Goal: Transaction & Acquisition: Purchase product/service

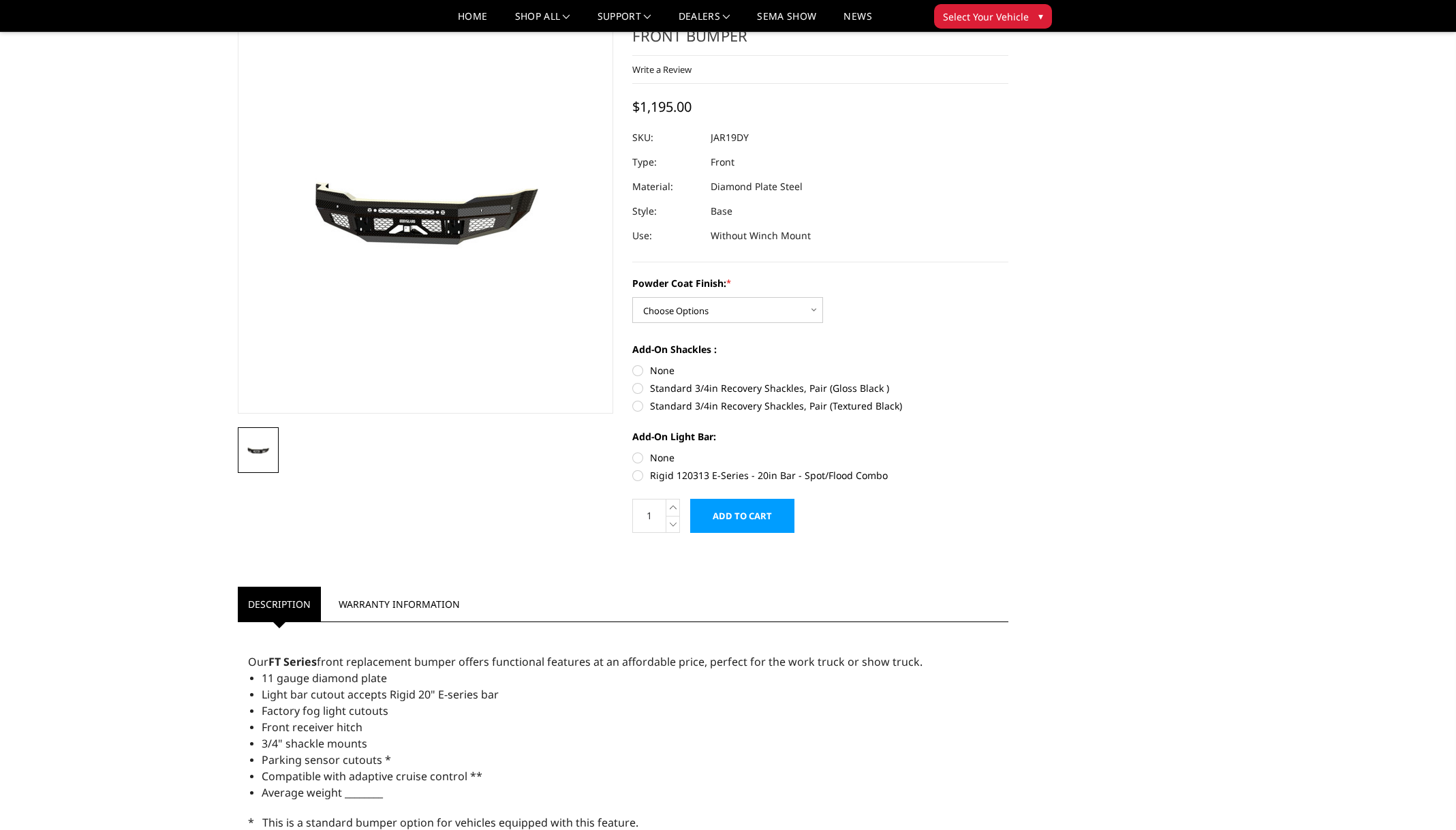
scroll to position [16, 0]
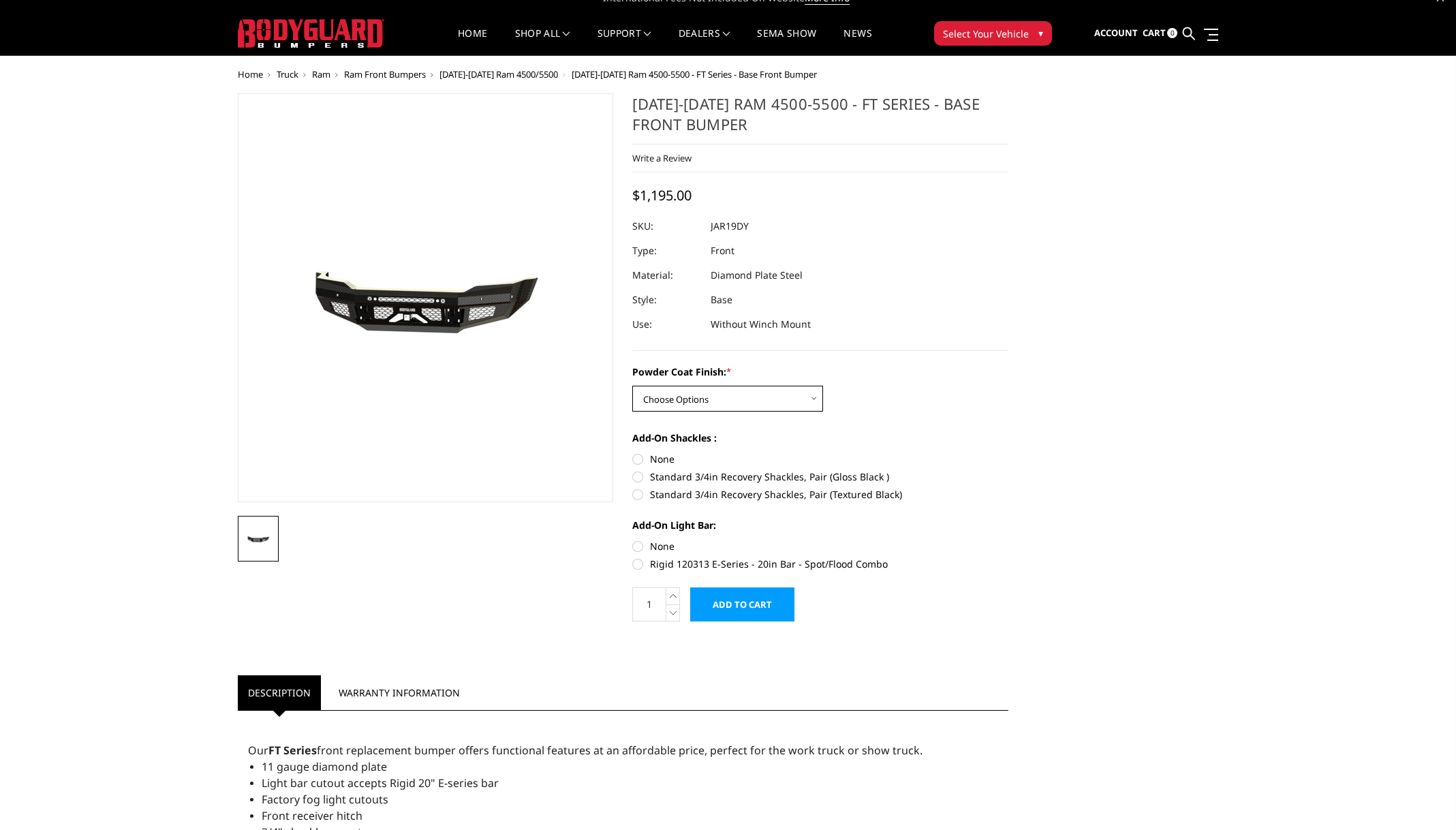
click at [814, 396] on select "Choose Options Bare Metal Gloss Black Powder Coat Textured Black Powder Coat" at bounding box center [728, 399] width 191 height 26
select select "3368"
click at [632, 386] on select "Choose Options Bare Metal Gloss Black Powder Coat Textured Black Powder Coat" at bounding box center [728, 399] width 191 height 26
click at [642, 493] on label "Standard 3/4in Recovery Shackles, Pair (Textured Black)" at bounding box center [820, 495] width 376 height 14
click at [1008, 470] on input "Standard 3/4in Recovery Shackles, Pair (Textured Black)" at bounding box center [1008, 469] width 1 height 1
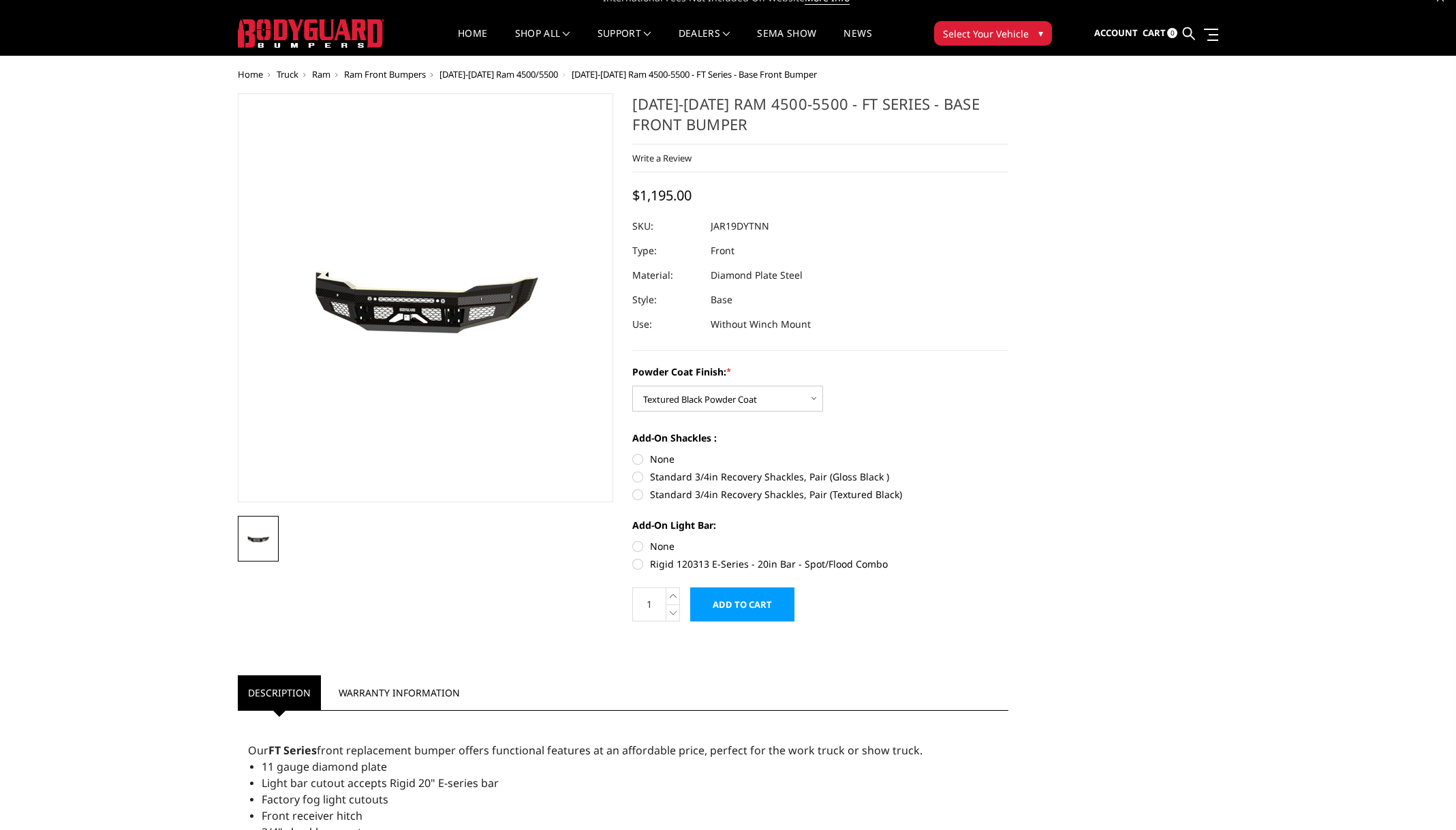
radio input "true"
click at [642, 567] on label "Rigid 120313 E-Series - 20in Bar - Spot/Flood Combo" at bounding box center [820, 564] width 376 height 14
click at [1008, 540] on input "Rigid 120313 E-Series - 20in Bar - Spot/Flood Combo" at bounding box center [1008, 539] width 1 height 1
radio input "true"
click at [638, 565] on label "Rigid 120313 E-Series - 20in Bar - Spot/Flood Combo" at bounding box center [820, 564] width 376 height 14
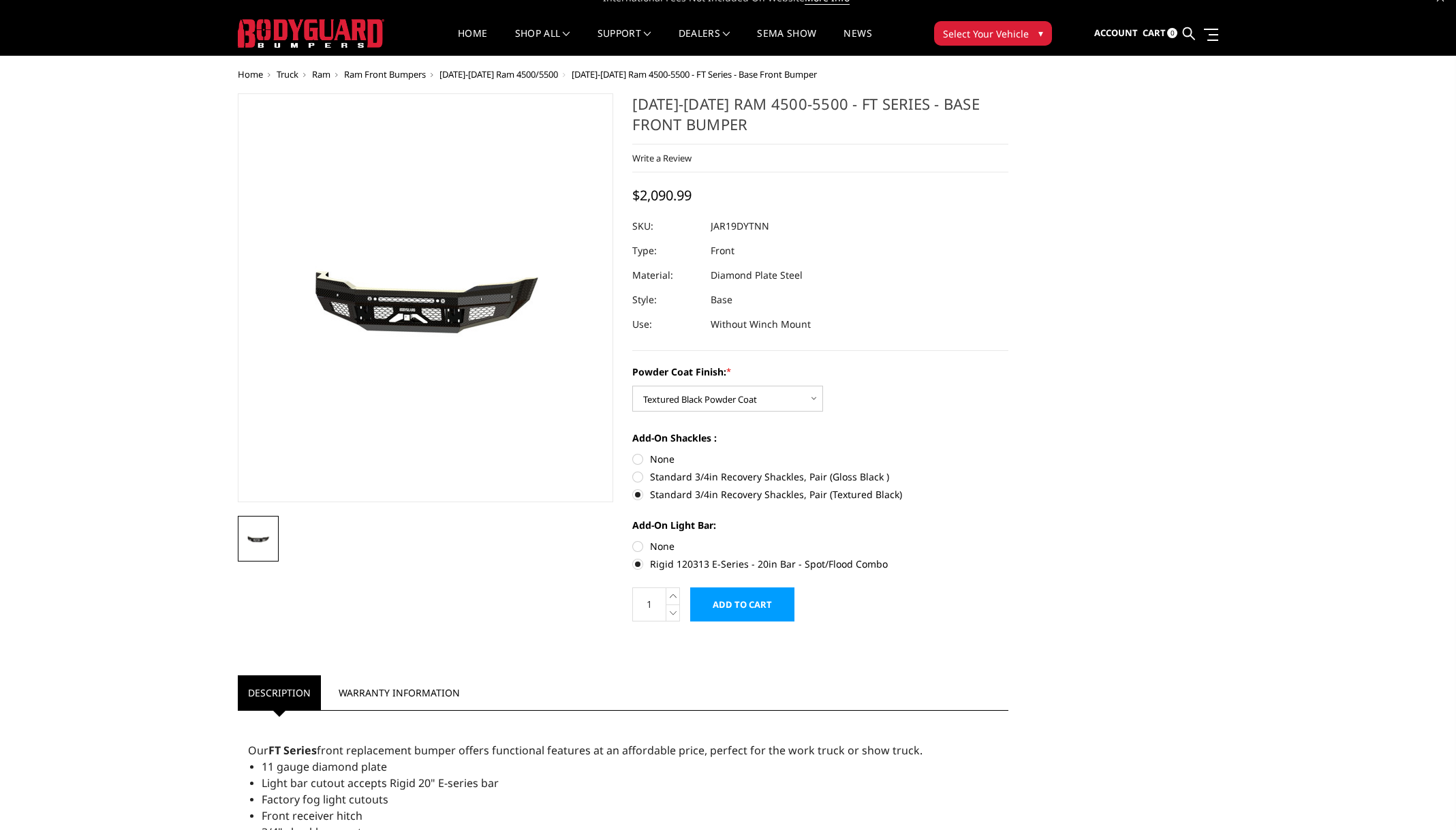
click at [1008, 540] on input "Rigid 120313 E-Series - 20in Bar - Spot/Flood Combo" at bounding box center [1008, 539] width 1 height 1
click at [640, 547] on label "None" at bounding box center [820, 546] width 376 height 14
click at [633, 540] on input "None" at bounding box center [632, 539] width 1 height 1
radio input "true"
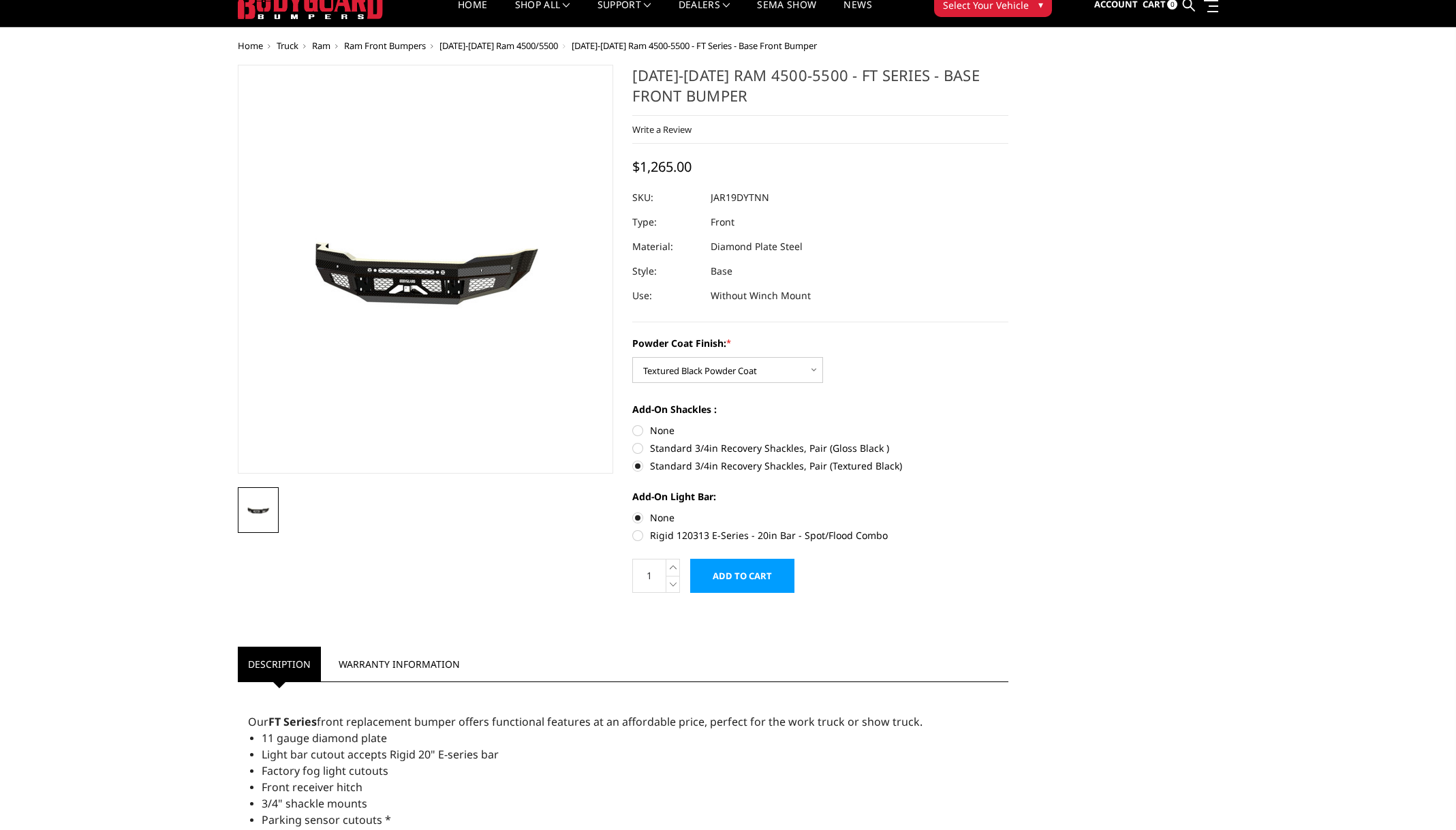
scroll to position [0, 0]
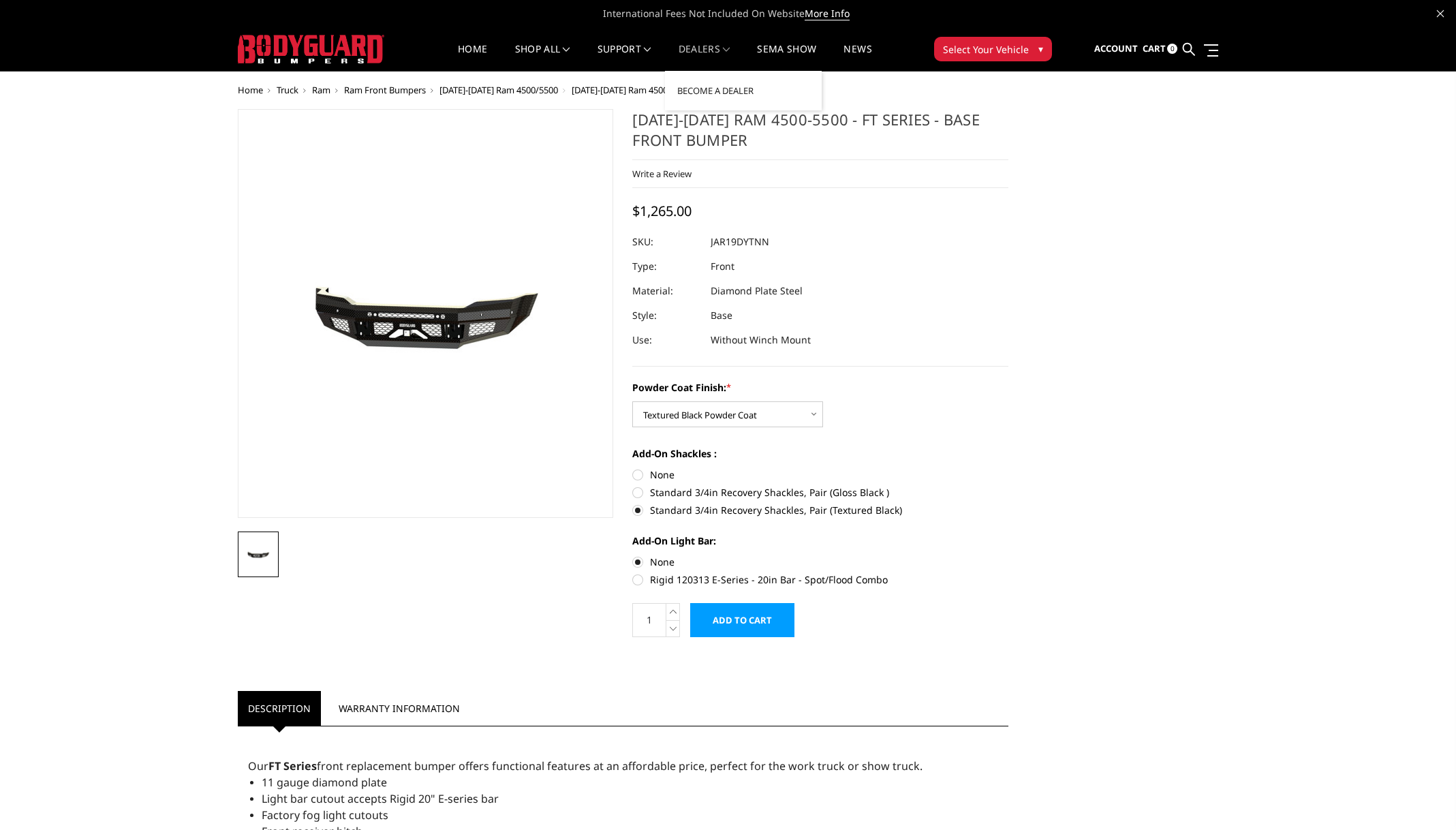
click at [706, 46] on link "Dealers" at bounding box center [704, 58] width 52 height 27
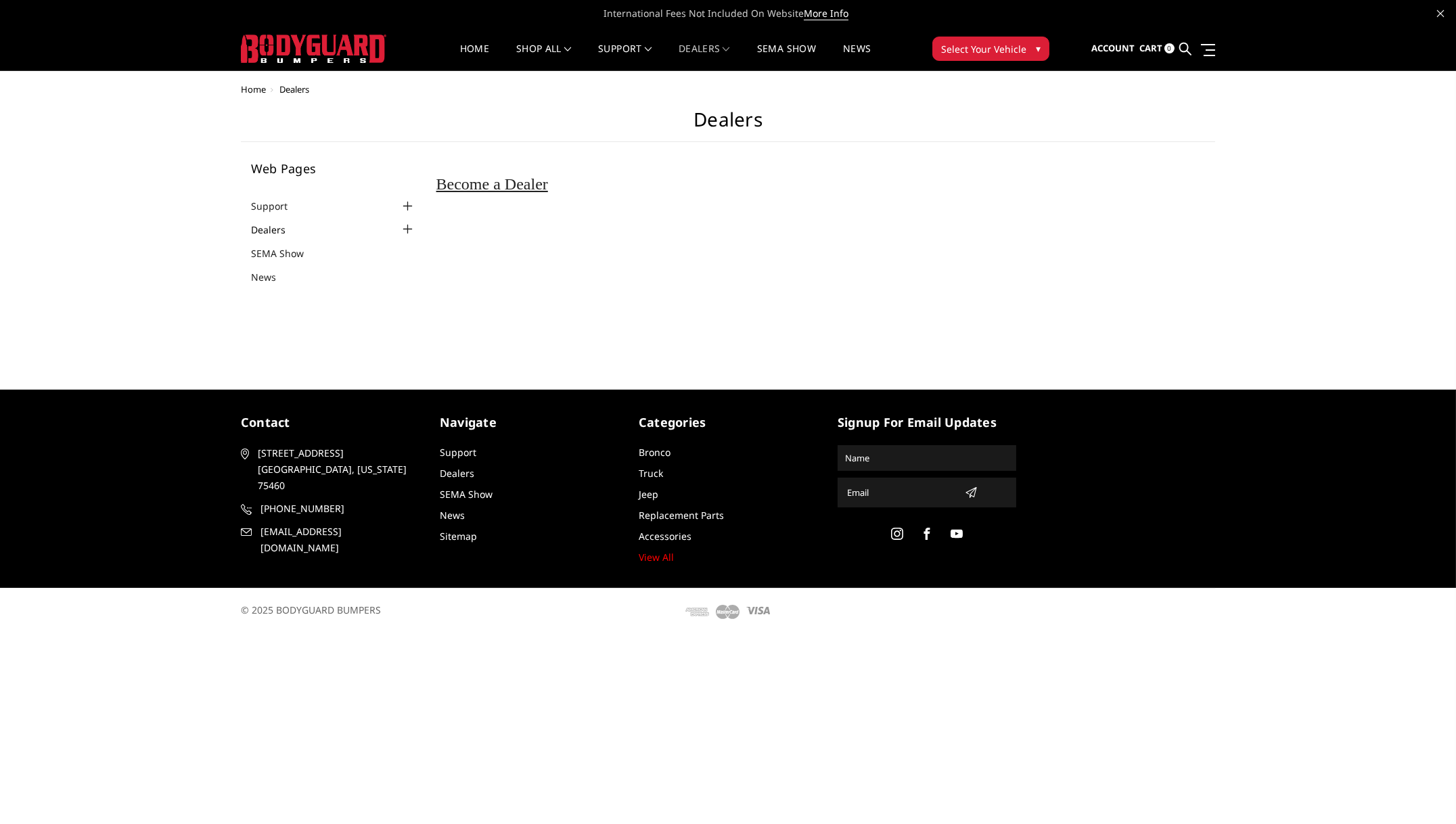
click at [275, 224] on link "Dealers" at bounding box center [276, 230] width 51 height 14
click at [458, 467] on link "Dealers" at bounding box center [457, 473] width 35 height 13
click at [673, 530] on link "Accessories" at bounding box center [665, 536] width 53 height 13
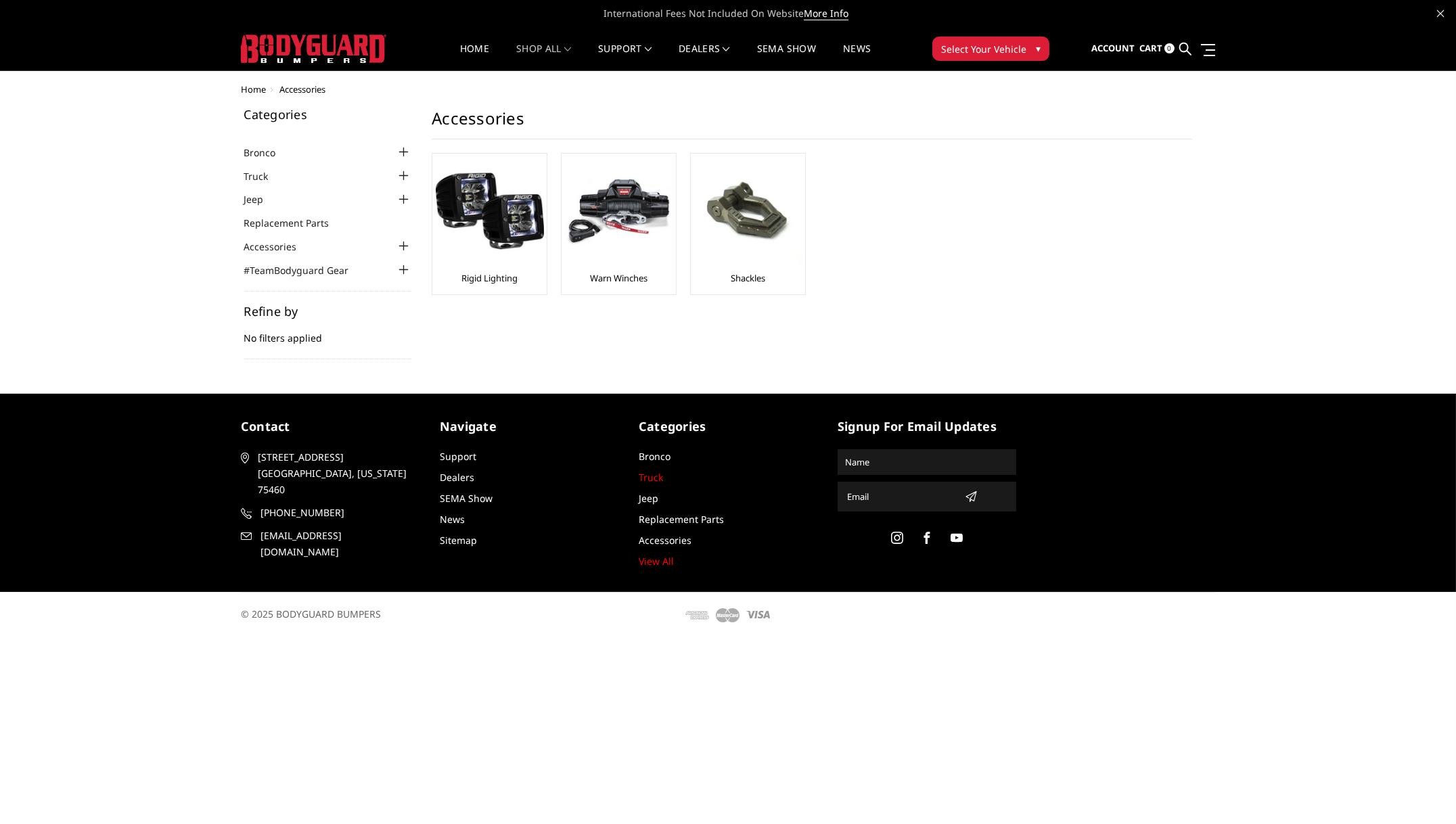
click at [645, 471] on link "Truck" at bounding box center [651, 477] width 24 height 13
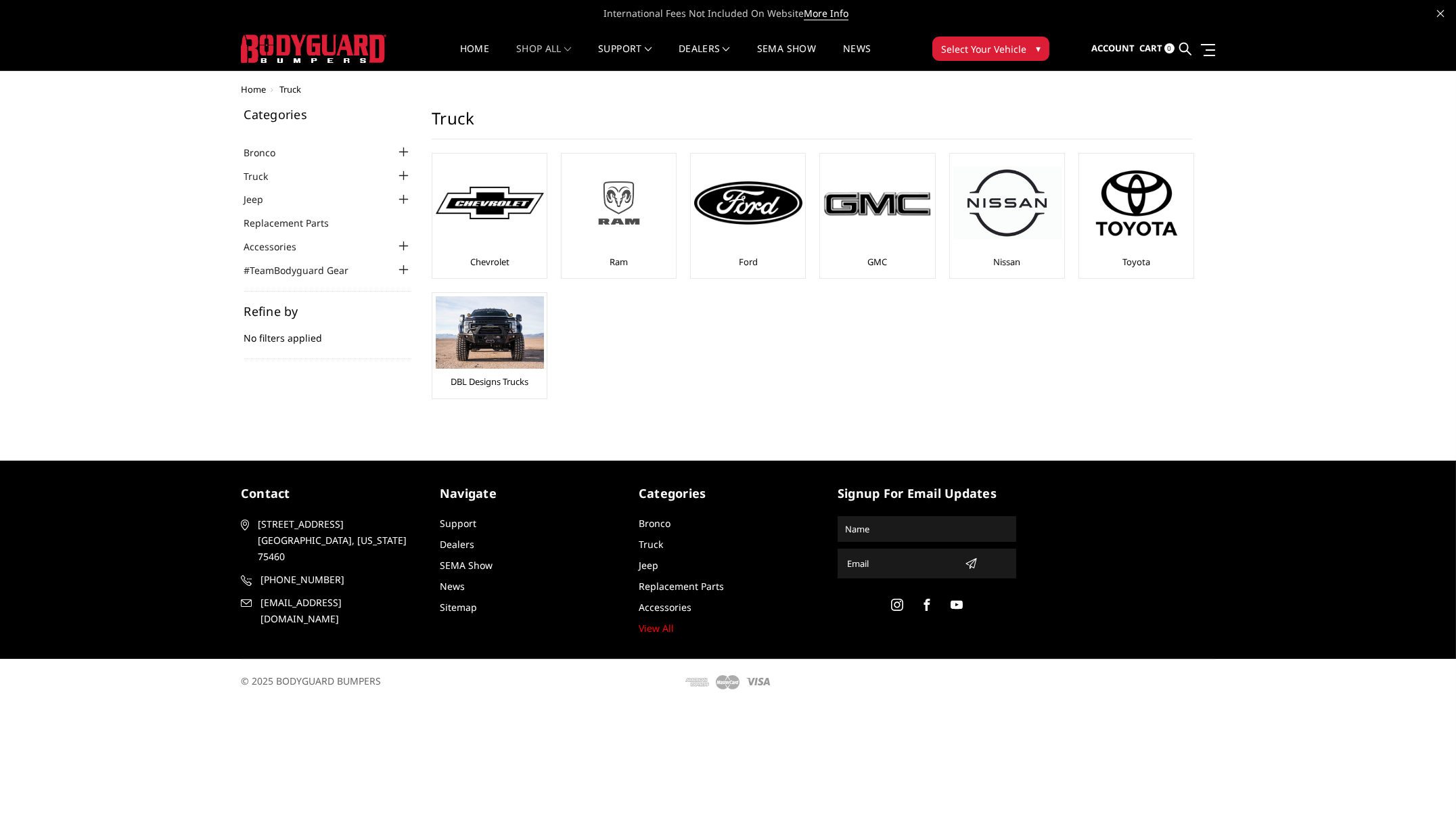
click at [618, 194] on img at bounding box center [619, 202] width 109 height 61
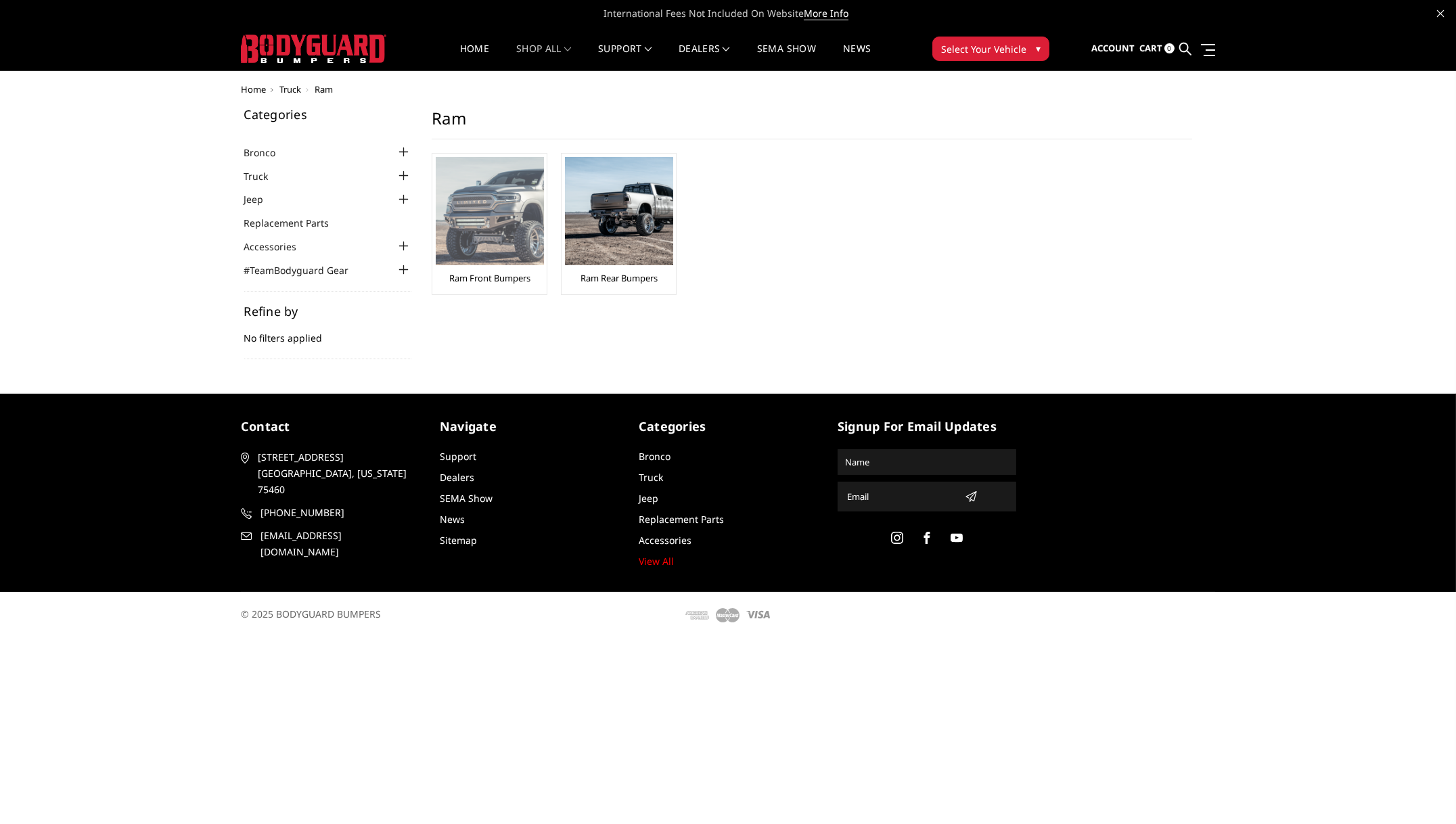
click at [493, 220] on img at bounding box center [490, 211] width 109 height 109
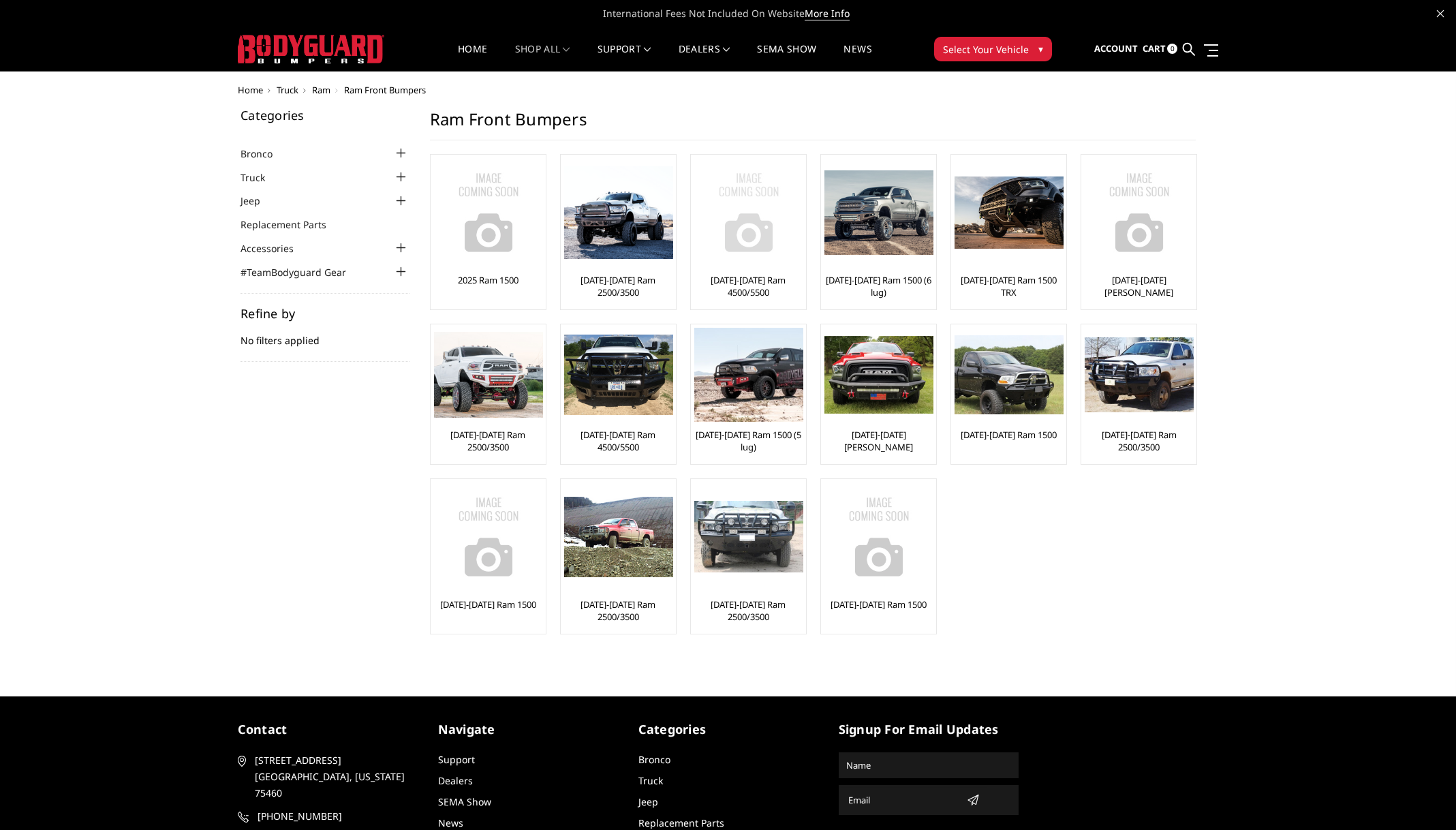
click at [761, 225] on img at bounding box center [749, 212] width 109 height 109
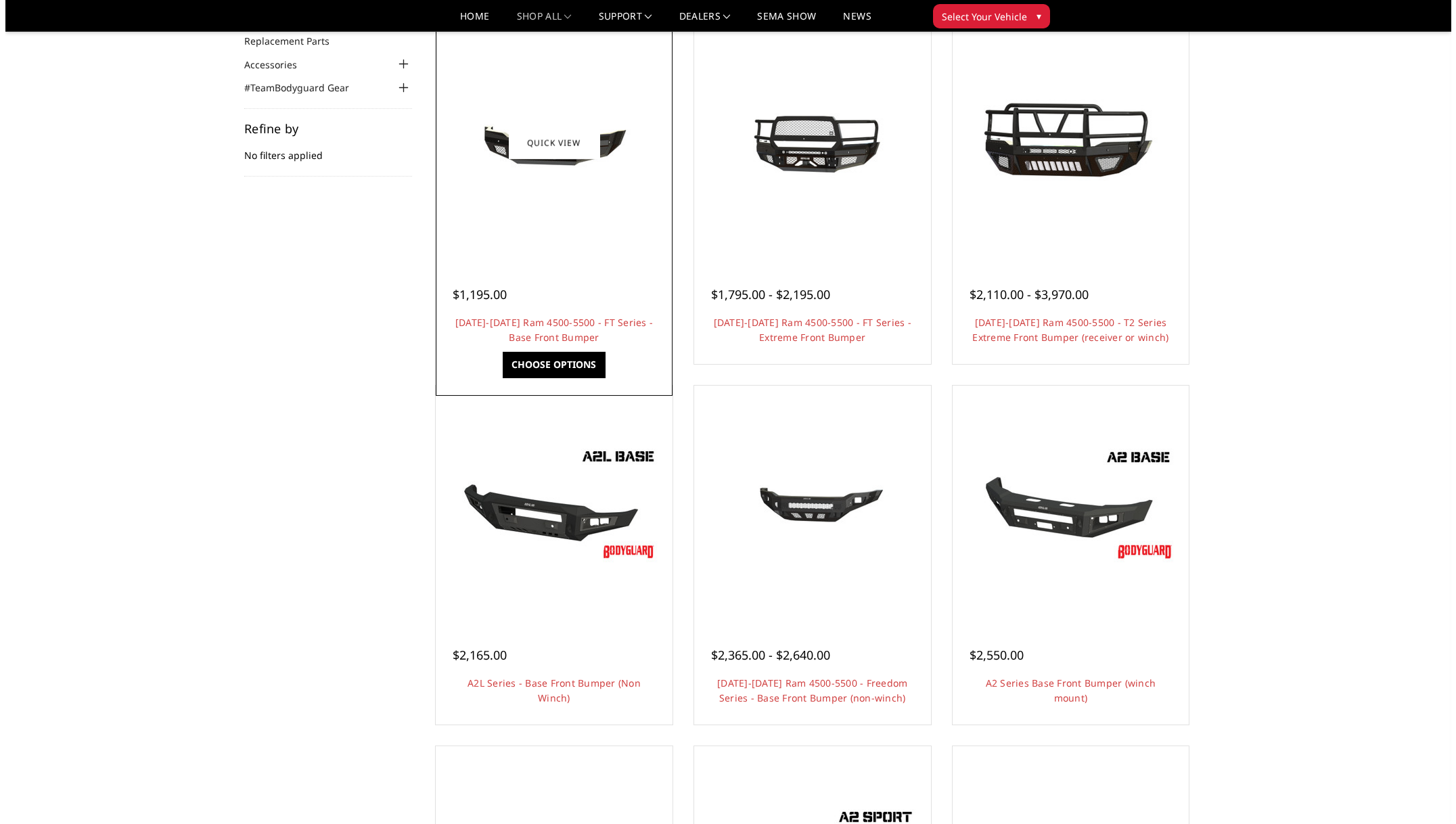
scroll to position [135, 0]
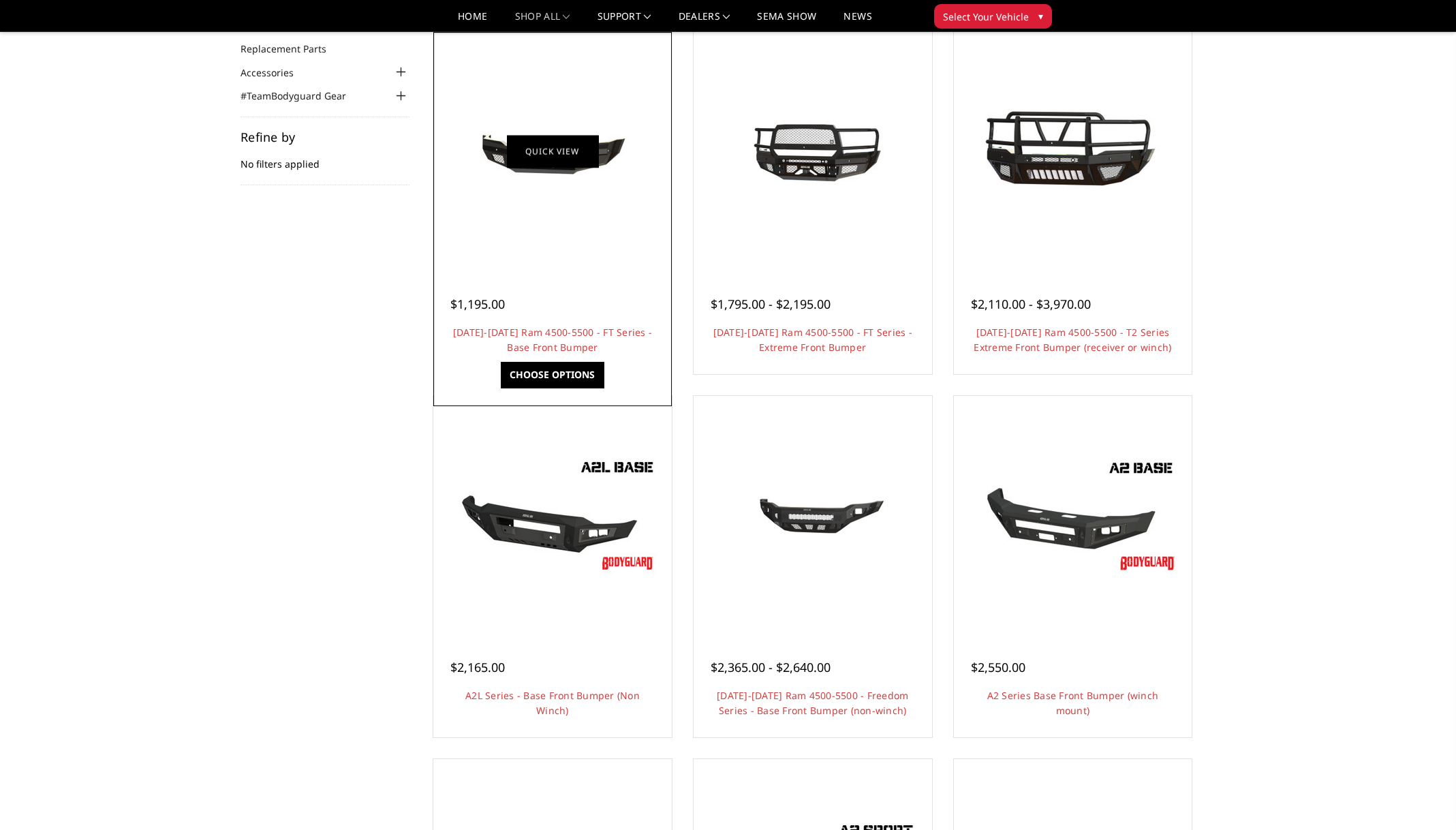
click at [556, 155] on link "Quick view" at bounding box center [552, 151] width 91 height 32
